Goal: Information Seeking & Learning: Learn about a topic

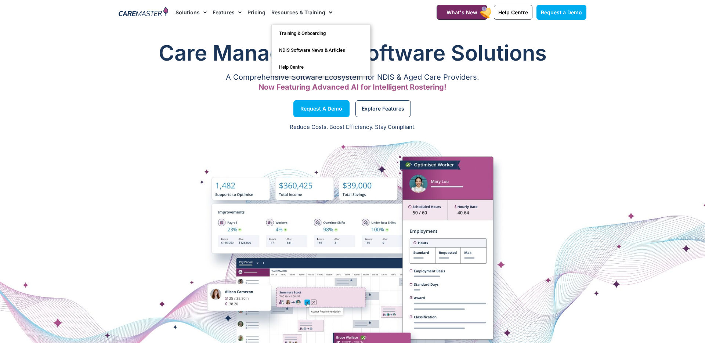
click at [301, 10] on link "Resources & Training" at bounding box center [301, 12] width 61 height 25
click at [314, 11] on link "Resources & Training" at bounding box center [301, 12] width 61 height 25
click at [309, 47] on link "NDIS Software News & Articles" at bounding box center [321, 50] width 98 height 17
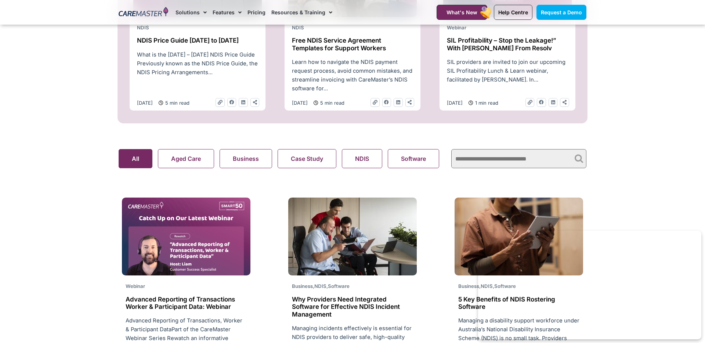
scroll to position [390, 0]
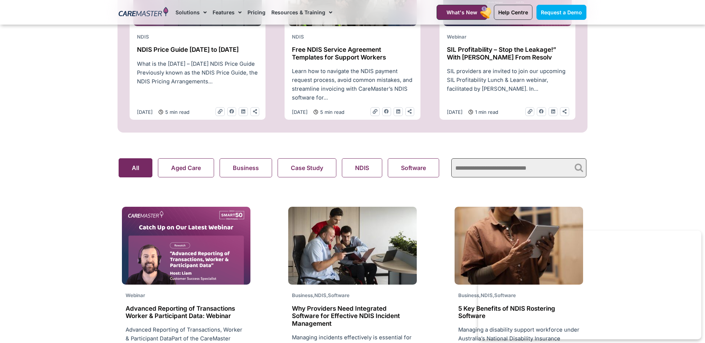
click at [469, 173] on input "text" at bounding box center [518, 167] width 135 height 19
type input "**********"
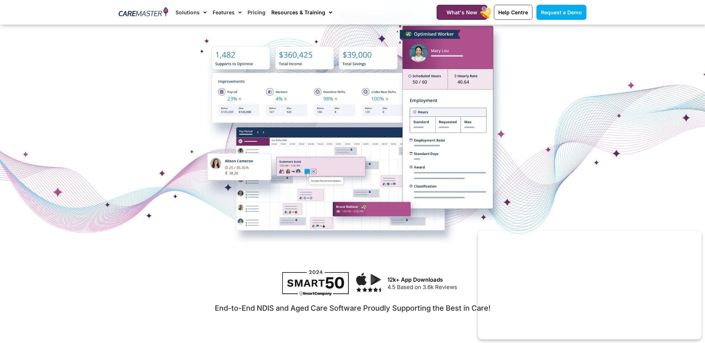
click at [316, 17] on link "Resources & Training" at bounding box center [301, 12] width 61 height 25
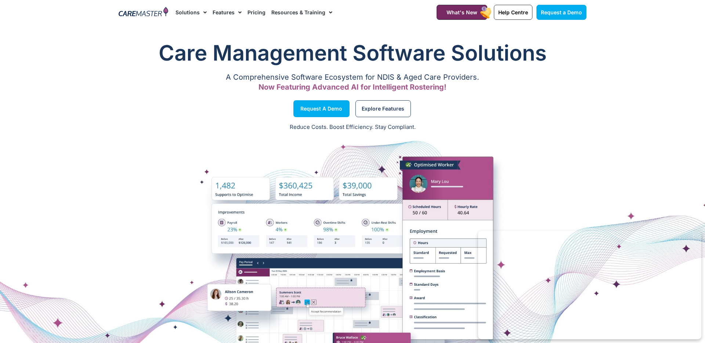
click at [316, 13] on link "Resources & Training" at bounding box center [301, 12] width 61 height 25
click at [307, 48] on link "NDIS Software News & Articles" at bounding box center [321, 50] width 98 height 17
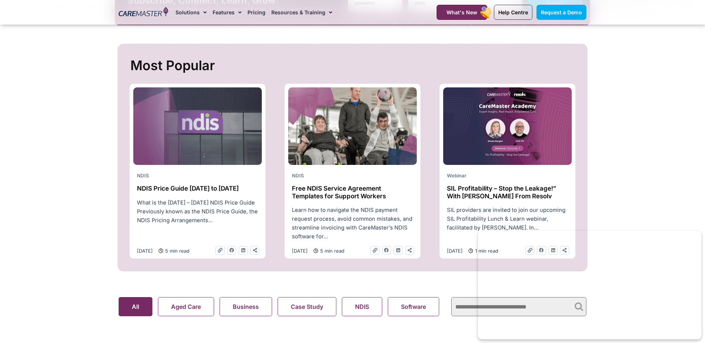
scroll to position [253, 0]
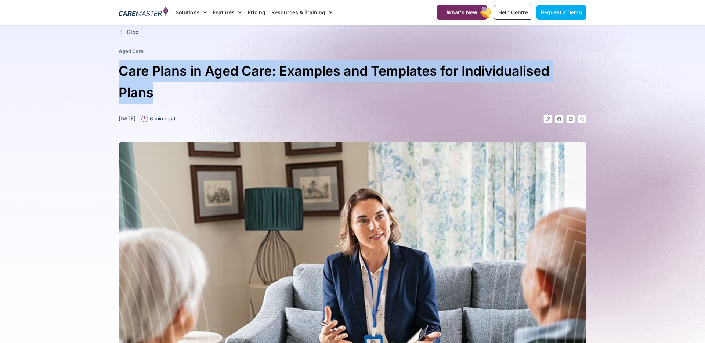
drag, startPoint x: 0, startPoint y: 0, endPoint x: 114, endPoint y: 71, distance: 134.3
click at [114, 71] on section "Blog Aged Care Care Plans in Aged Care: Examples and Templates for Individualis…" at bounding box center [352, 231] width 705 height 413
copy h1 "Care Plans in Aged Care: Examples and Templates for Individualised Plans"
